Goal: Obtain resource: Download file/media

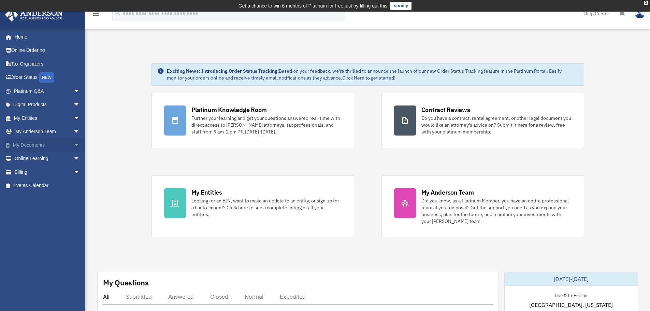
click at [53, 145] on link "My Documents arrow_drop_down" at bounding box center [48, 145] width 86 height 14
click at [73, 145] on span "arrow_drop_down" at bounding box center [80, 145] width 14 height 14
click at [34, 160] on link "Box" at bounding box center [50, 159] width 81 height 14
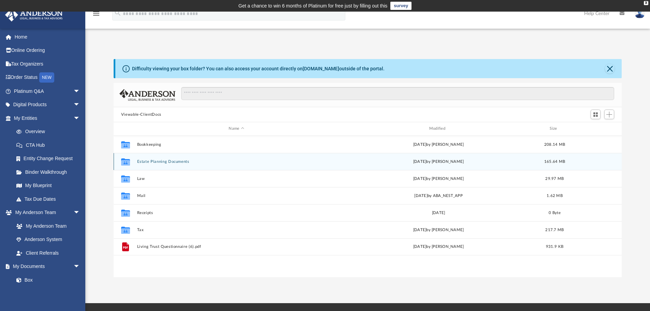
scroll to position [150, 503]
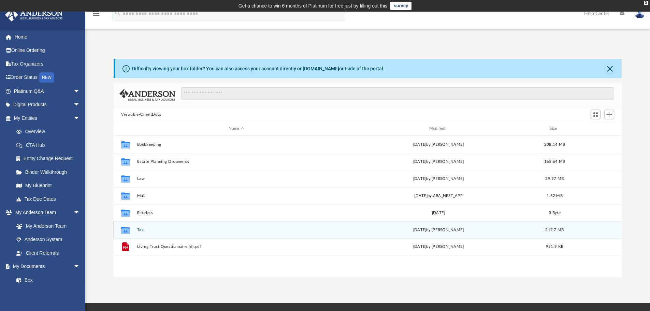
click at [145, 230] on button "Tax" at bounding box center [236, 230] width 199 height 4
click at [146, 230] on button "Personal" at bounding box center [236, 230] width 199 height 4
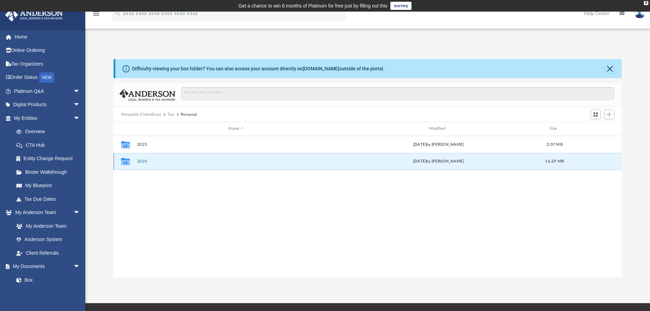
click at [144, 163] on button "2024" at bounding box center [236, 161] width 199 height 4
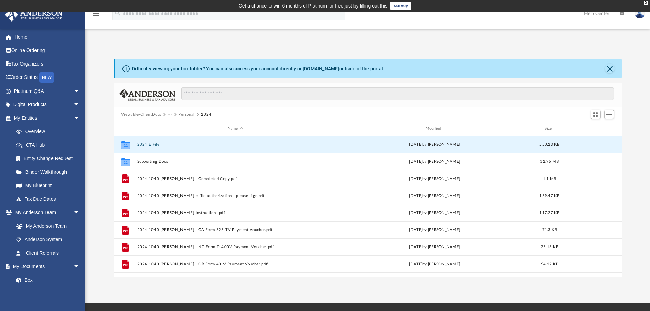
click at [150, 143] on button "2024 E File" at bounding box center [235, 144] width 197 height 4
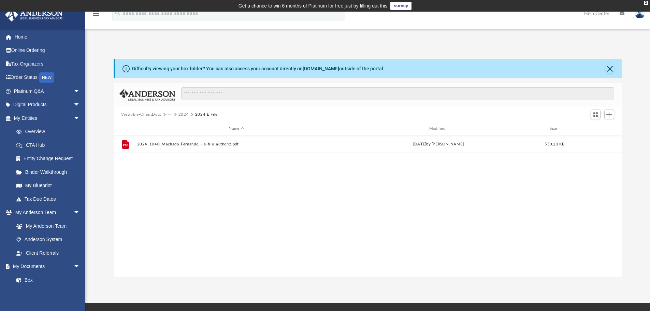
click at [184, 113] on button "2024" at bounding box center [183, 115] width 11 height 6
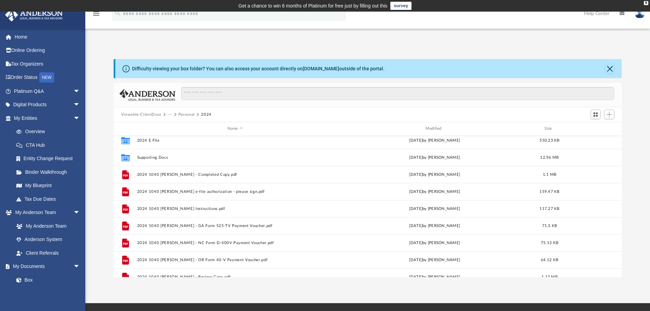
scroll to position [0, 0]
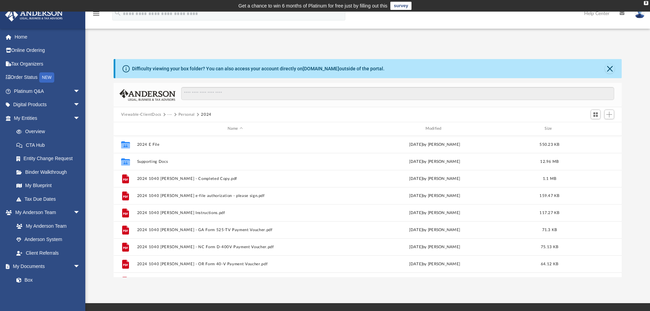
click at [188, 116] on button "Personal" at bounding box center [186, 115] width 16 height 6
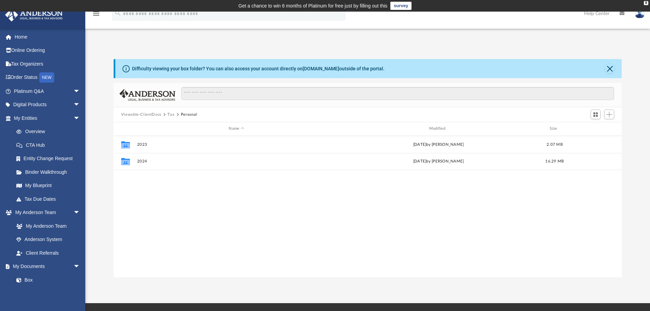
click at [171, 114] on button "Tax" at bounding box center [171, 115] width 7 height 6
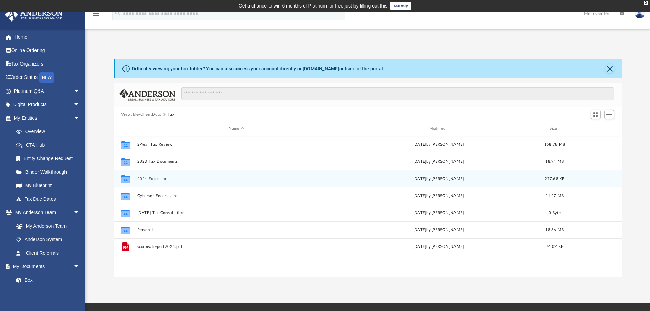
click at [156, 182] on div "Collaborated Folder 2024 Extensions [DATE] by [PERSON_NAME] 277.68 KB" at bounding box center [368, 178] width 508 height 17
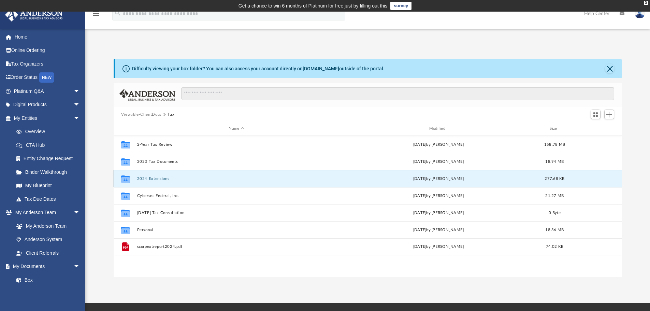
click at [156, 179] on button "2024 Extensions" at bounding box center [236, 178] width 199 height 4
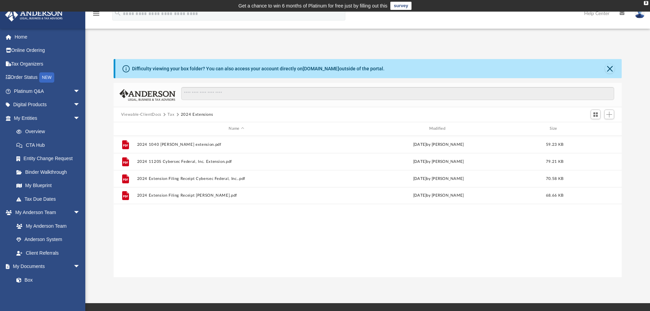
click at [171, 115] on button "Tax" at bounding box center [171, 115] width 7 height 6
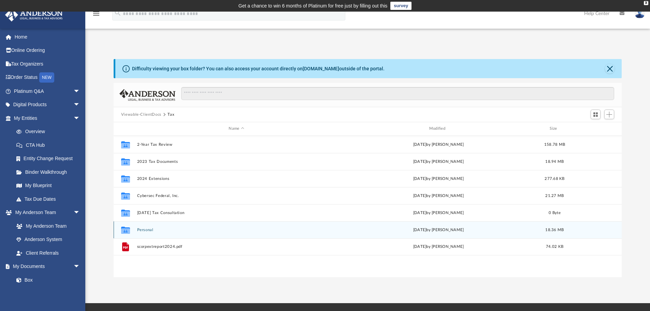
click at [148, 229] on button "Personal" at bounding box center [236, 230] width 199 height 4
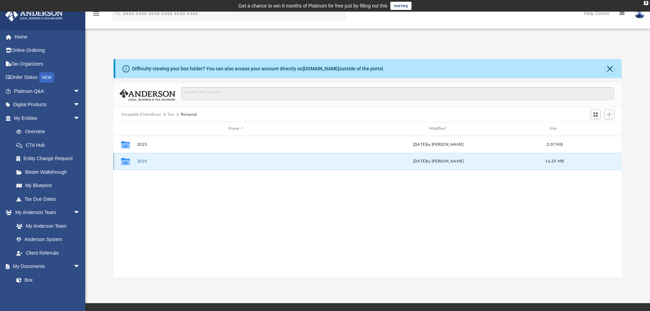
click at [145, 161] on button "2024" at bounding box center [236, 161] width 199 height 4
click at [143, 162] on button "2024" at bounding box center [236, 161] width 199 height 4
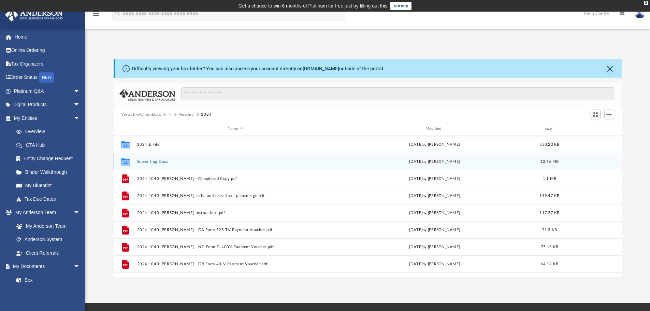
click at [157, 163] on button "Supporting Docs" at bounding box center [235, 161] width 197 height 4
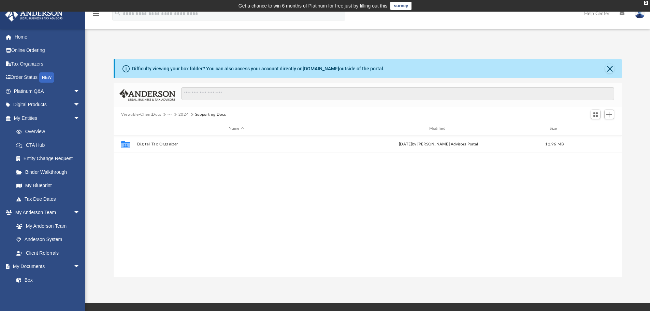
click at [185, 114] on button "2024" at bounding box center [183, 115] width 11 height 6
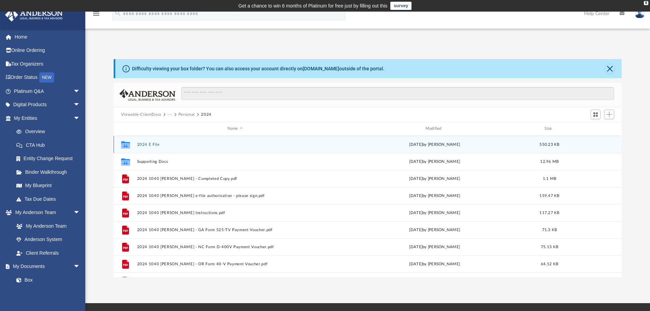
click at [144, 142] on button "2024 E File" at bounding box center [235, 144] width 197 height 4
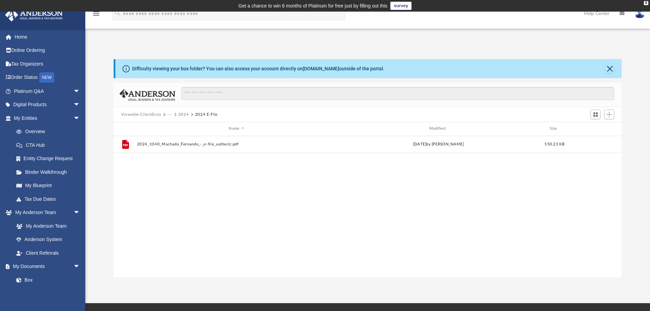
click at [182, 115] on button "2024" at bounding box center [183, 115] width 11 height 6
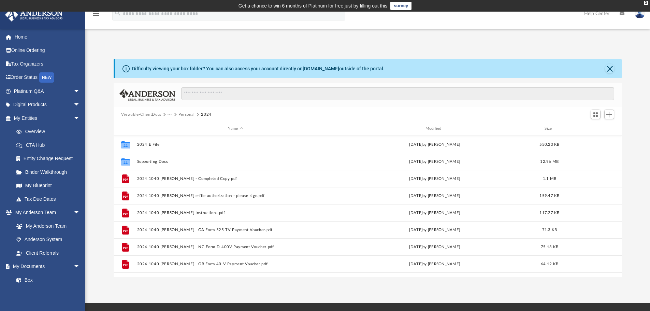
click at [183, 114] on button "Personal" at bounding box center [186, 115] width 16 height 6
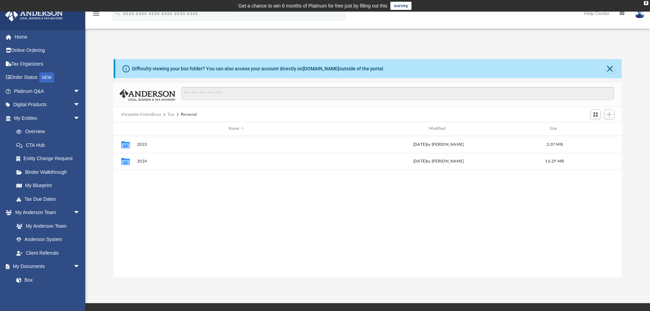
click at [169, 115] on button "Tax" at bounding box center [171, 115] width 7 height 6
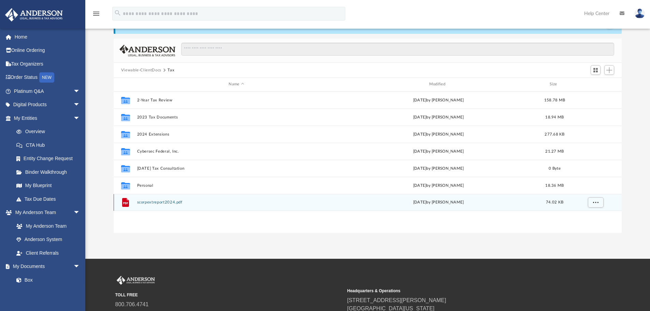
scroll to position [34, 0]
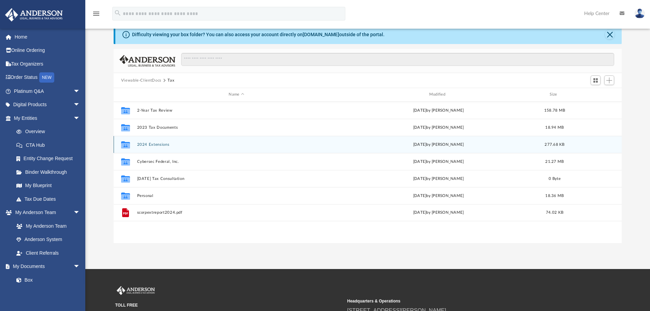
click at [160, 145] on button "2024 Extensions" at bounding box center [236, 144] width 199 height 4
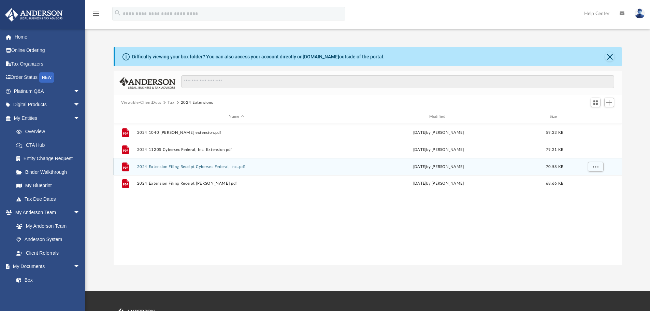
scroll to position [0, 0]
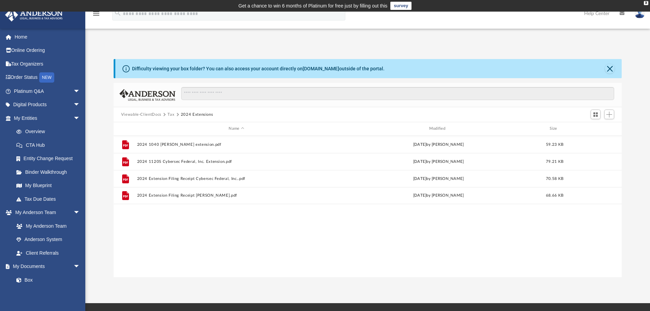
click at [172, 115] on button "Tax" at bounding box center [171, 115] width 7 height 6
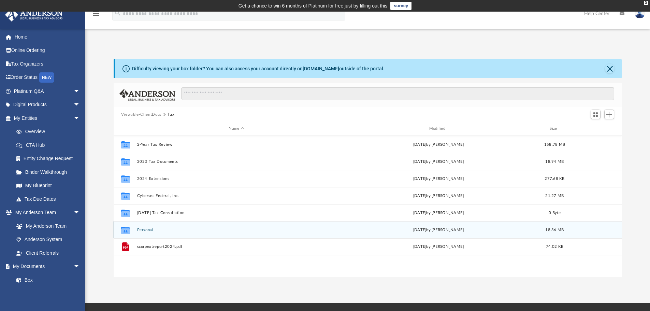
click at [143, 229] on button "Personal" at bounding box center [236, 230] width 199 height 4
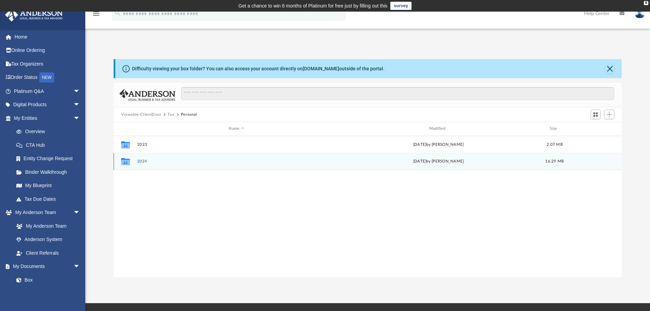
click at [139, 162] on button "2024" at bounding box center [236, 161] width 199 height 4
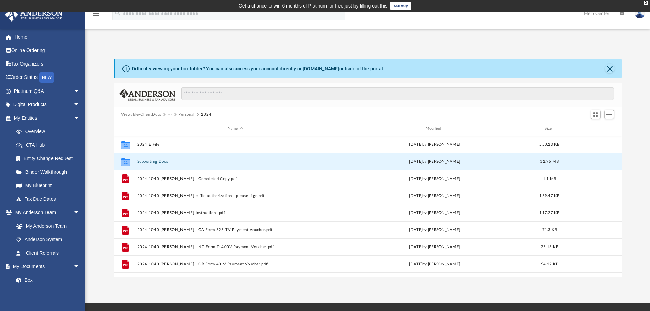
click at [139, 162] on button "Supporting Docs" at bounding box center [235, 161] width 197 height 4
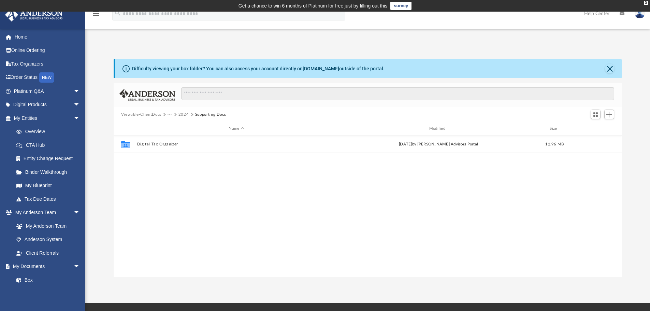
click at [184, 113] on button "2024" at bounding box center [183, 115] width 11 height 6
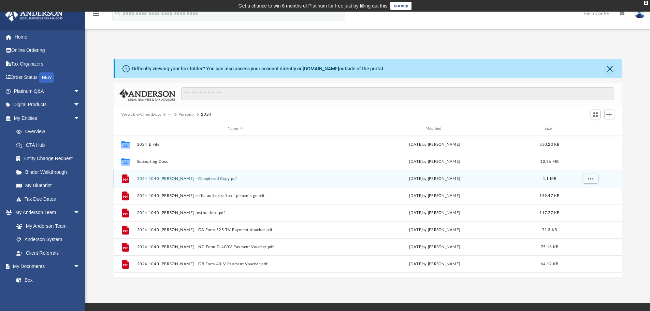
click at [219, 178] on button "2024 1040 Machado, Fernando - Completed Copy.pdf" at bounding box center [235, 178] width 197 height 4
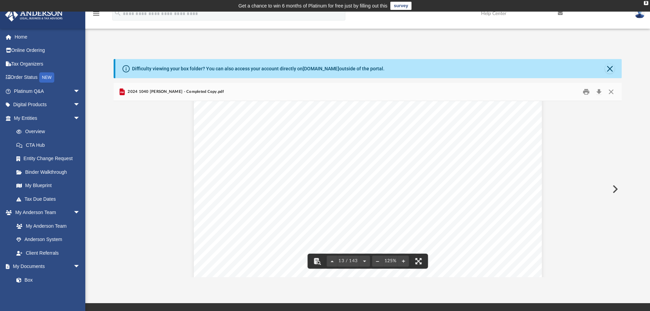
scroll to position [5766, 0]
drag, startPoint x: 620, startPoint y: 122, endPoint x: 615, endPoint y: 263, distance: 140.7
click at [615, 263] on div "Viewable-ClientDocs ··· Personal 2024 Name Modified Size Collaborated Folder 20…" at bounding box center [368, 180] width 508 height 194
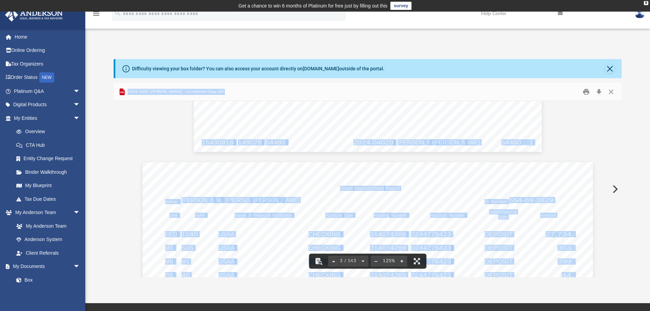
scroll to position [853, 0]
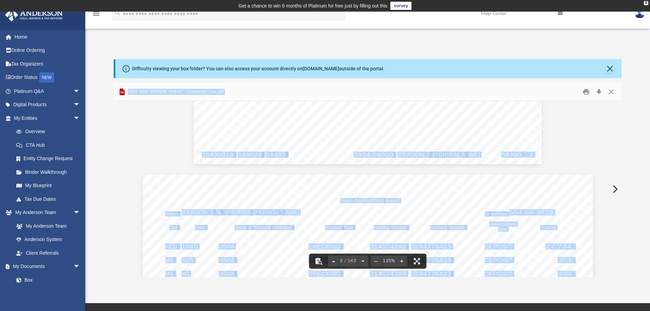
click at [459, 157] on span "FERNANDO" at bounding box center [456, 154] width 47 height 5
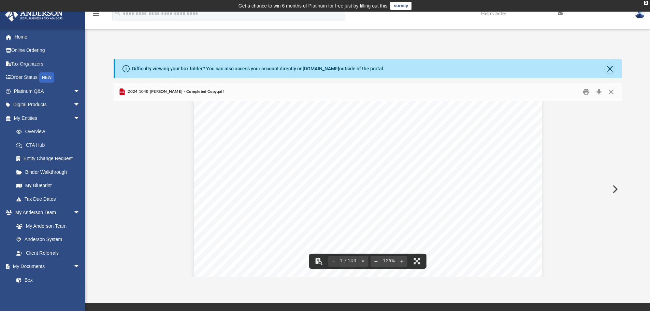
scroll to position [0, 0]
click at [608, 68] on button "Close" at bounding box center [610, 69] width 10 height 10
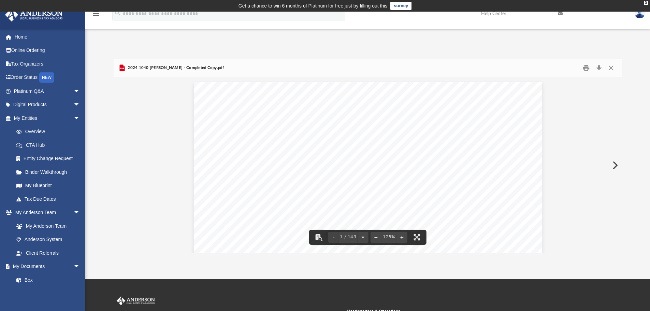
click at [628, 59] on div "Difficulty viewing your box folder? You can also access your account directly o…" at bounding box center [367, 156] width 565 height 194
click at [611, 67] on button "Close" at bounding box center [611, 68] width 12 height 11
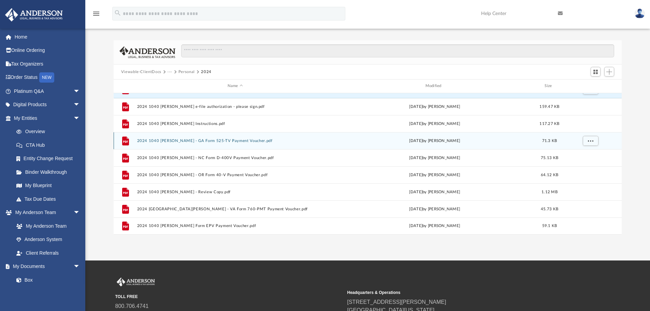
scroll to position [34, 0]
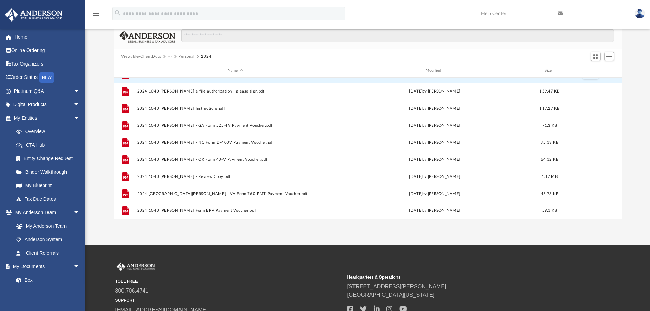
click at [489, 245] on div "App fernando.machado@cybersecinvestments.com Sign Out fernando.machado@cybersec…" at bounding box center [325, 110] width 650 height 267
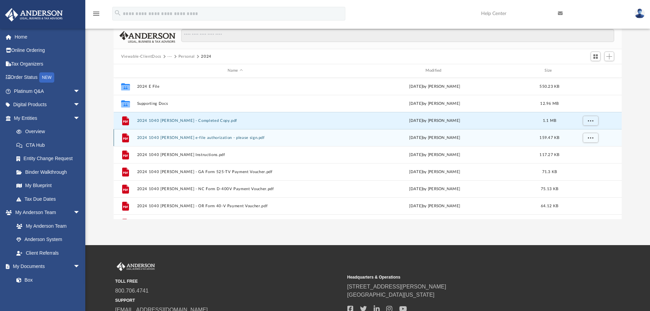
scroll to position [0, 0]
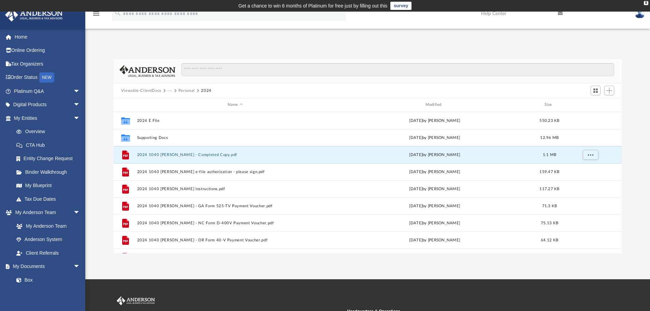
click at [184, 92] on button "Personal" at bounding box center [186, 91] width 16 height 6
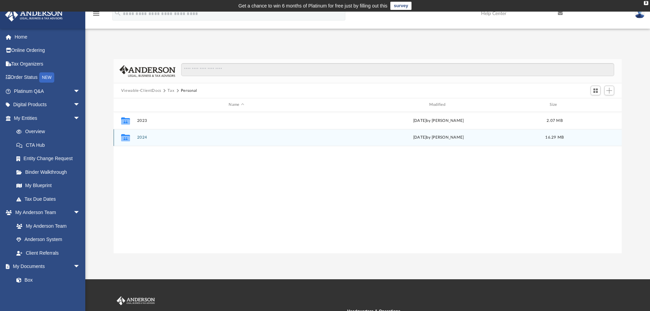
click at [143, 137] on button "2024" at bounding box center [236, 137] width 199 height 4
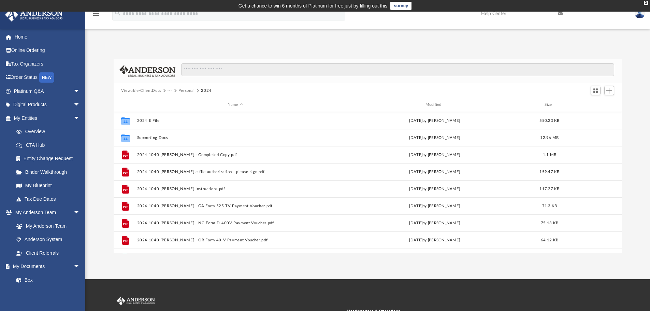
click at [185, 90] on button "Personal" at bounding box center [186, 91] width 16 height 6
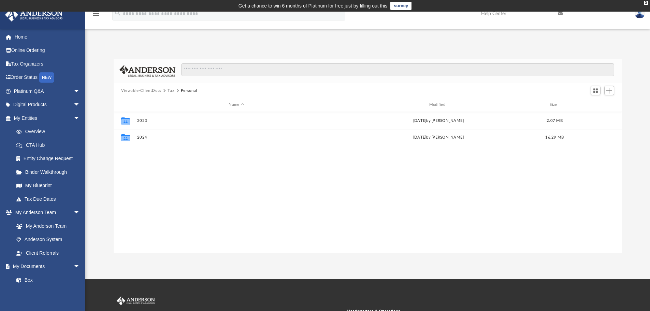
click at [168, 89] on button "Tax" at bounding box center [171, 91] width 7 height 6
